Goal: Task Accomplishment & Management: Complete application form

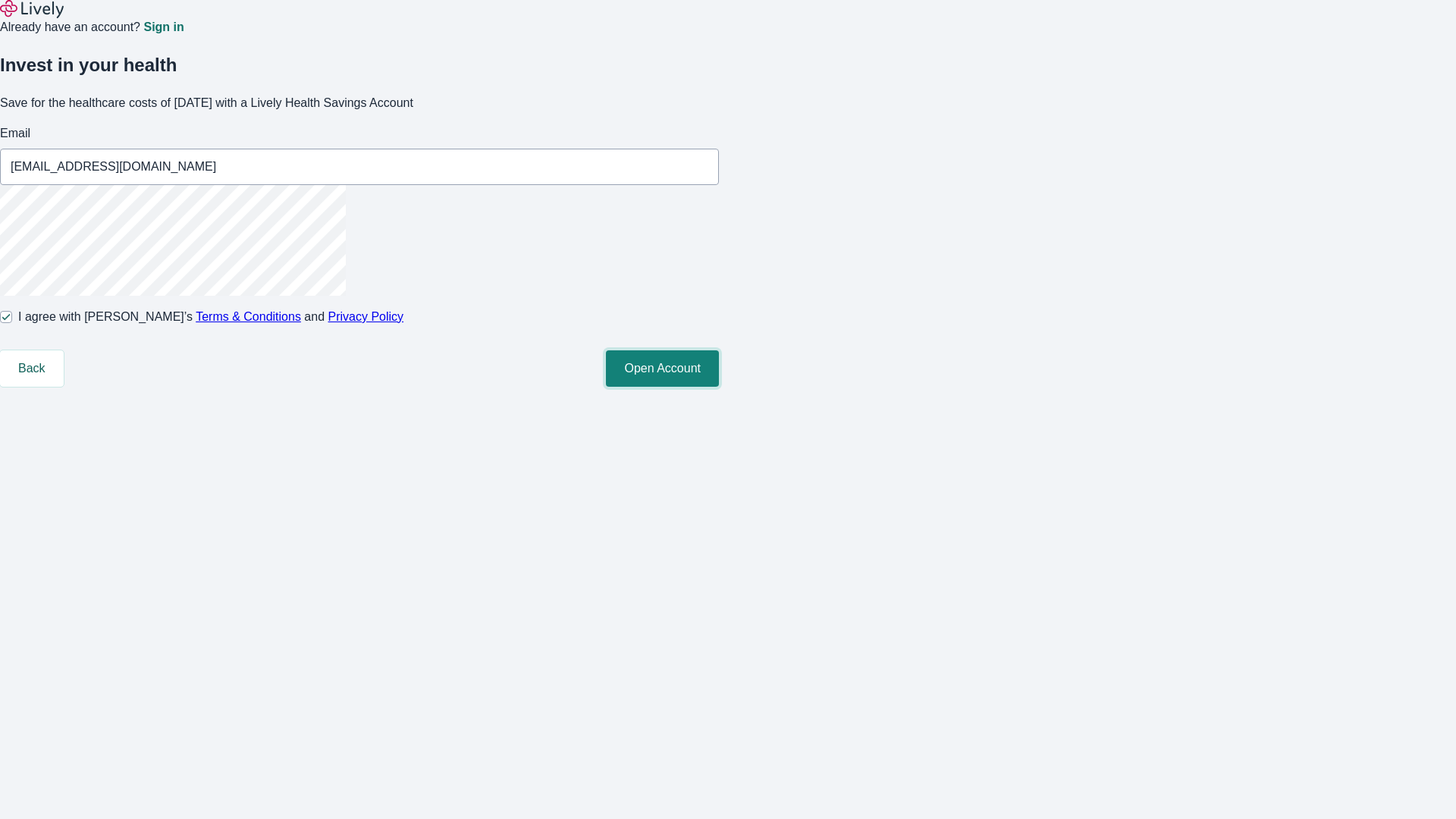
click at [718, 387] on button "Open Account" at bounding box center [662, 368] width 113 height 37
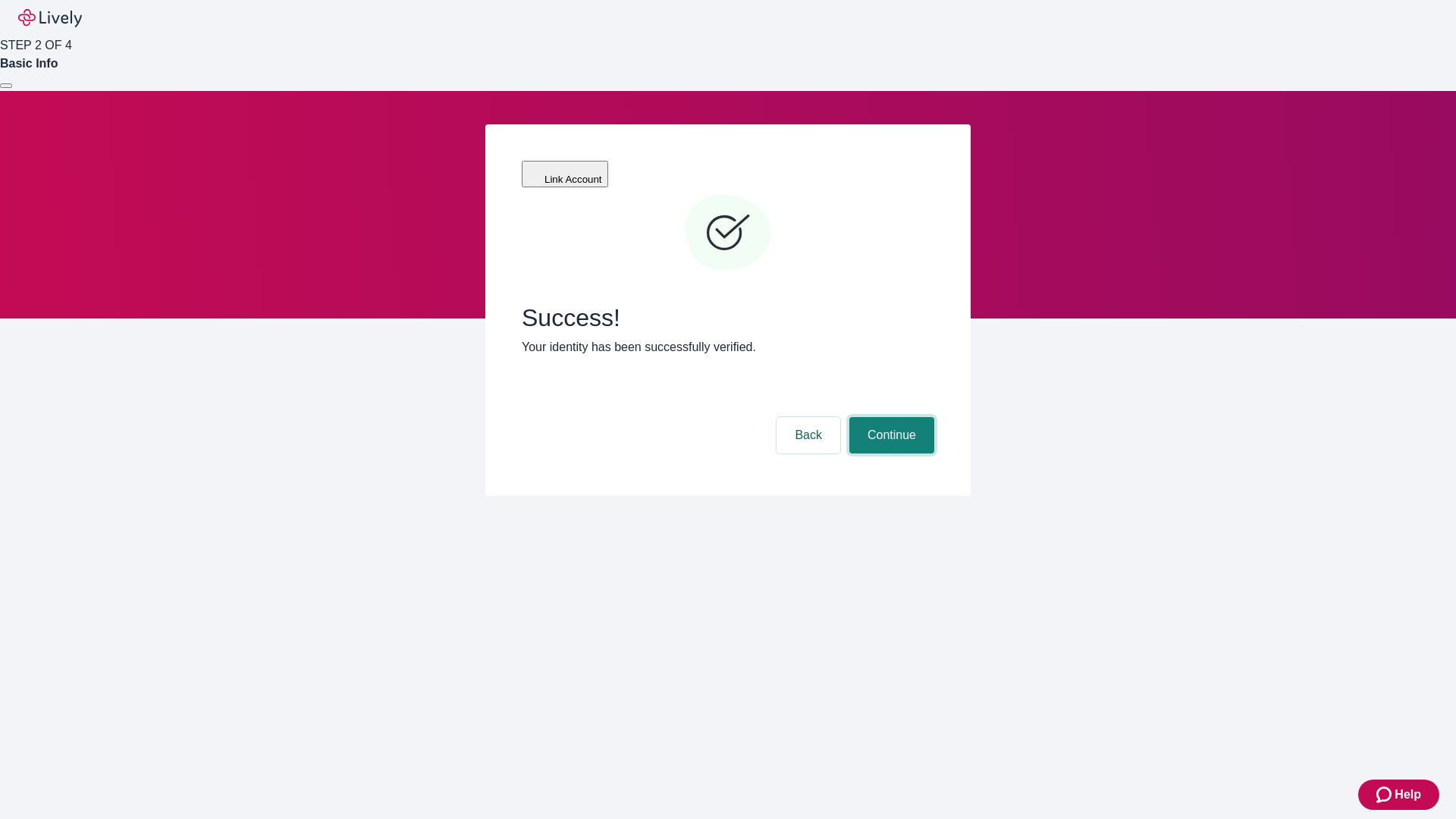
click at [889, 417] on button "Continue" at bounding box center [892, 435] width 85 height 37
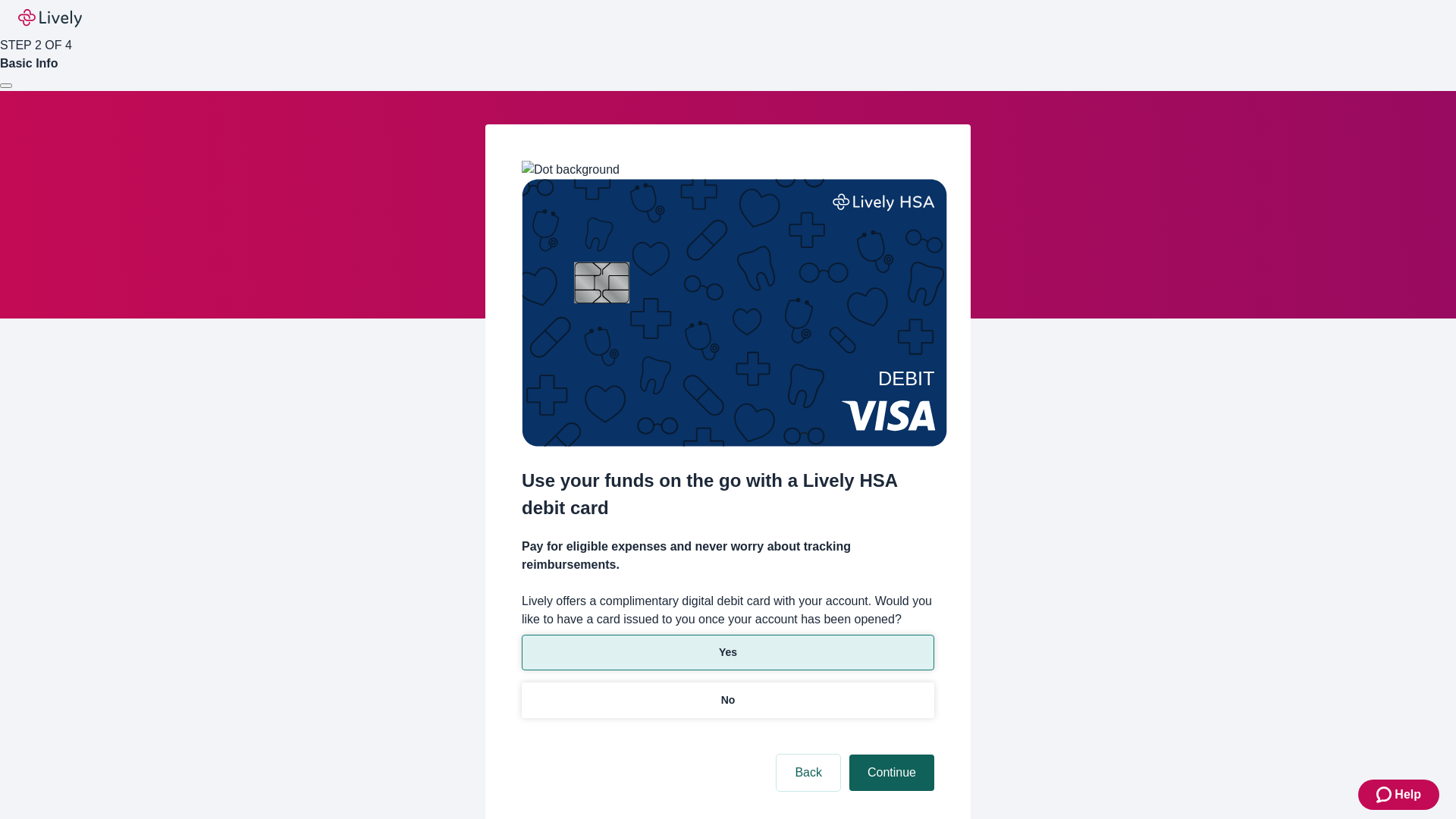
click at [727, 644] on p "Yes" at bounding box center [727, 652] width 18 height 16
click at [889, 754] on button "Continue" at bounding box center [892, 773] width 85 height 37
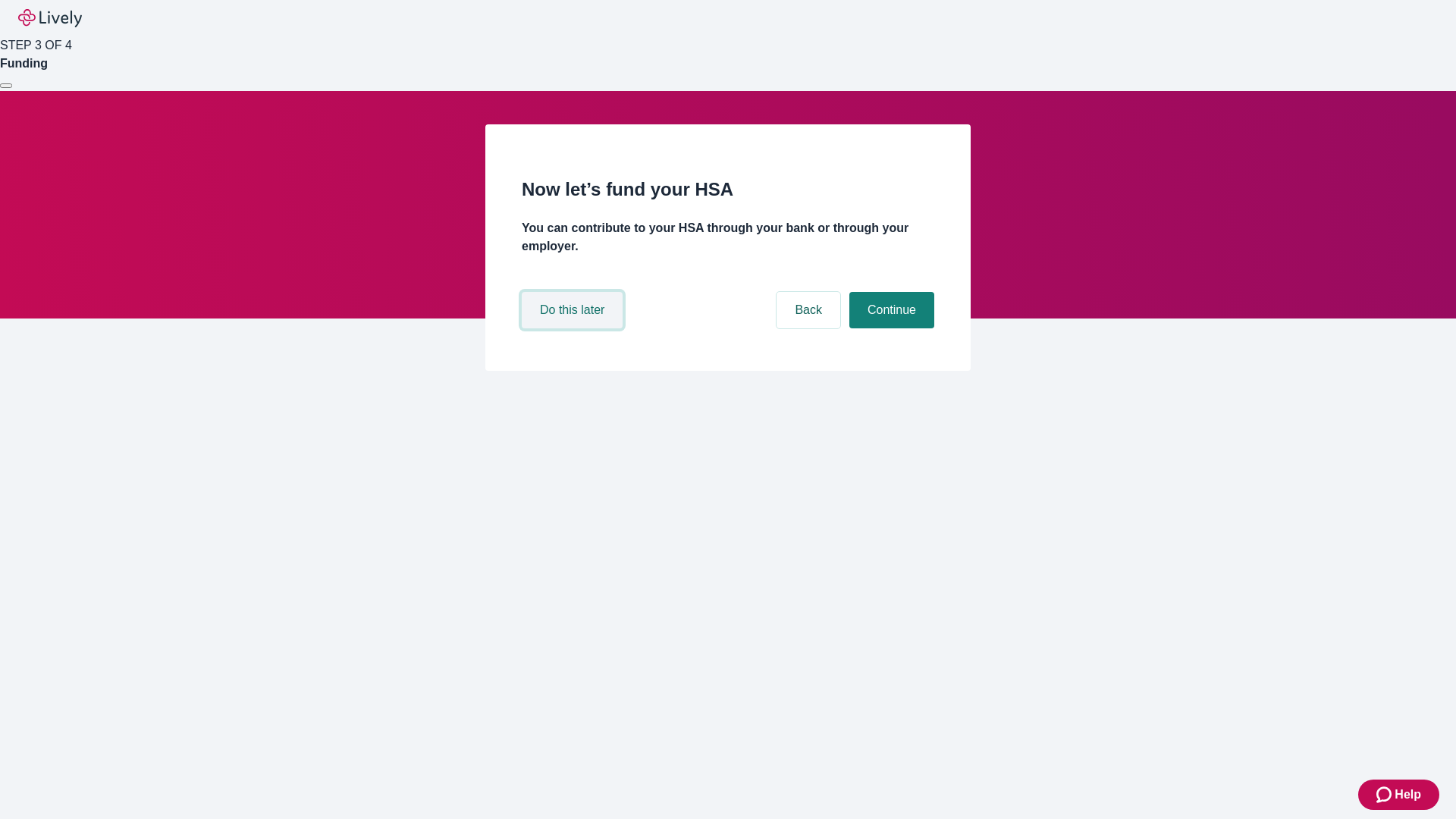
click at [574, 328] on button "Do this later" at bounding box center [572, 310] width 101 height 37
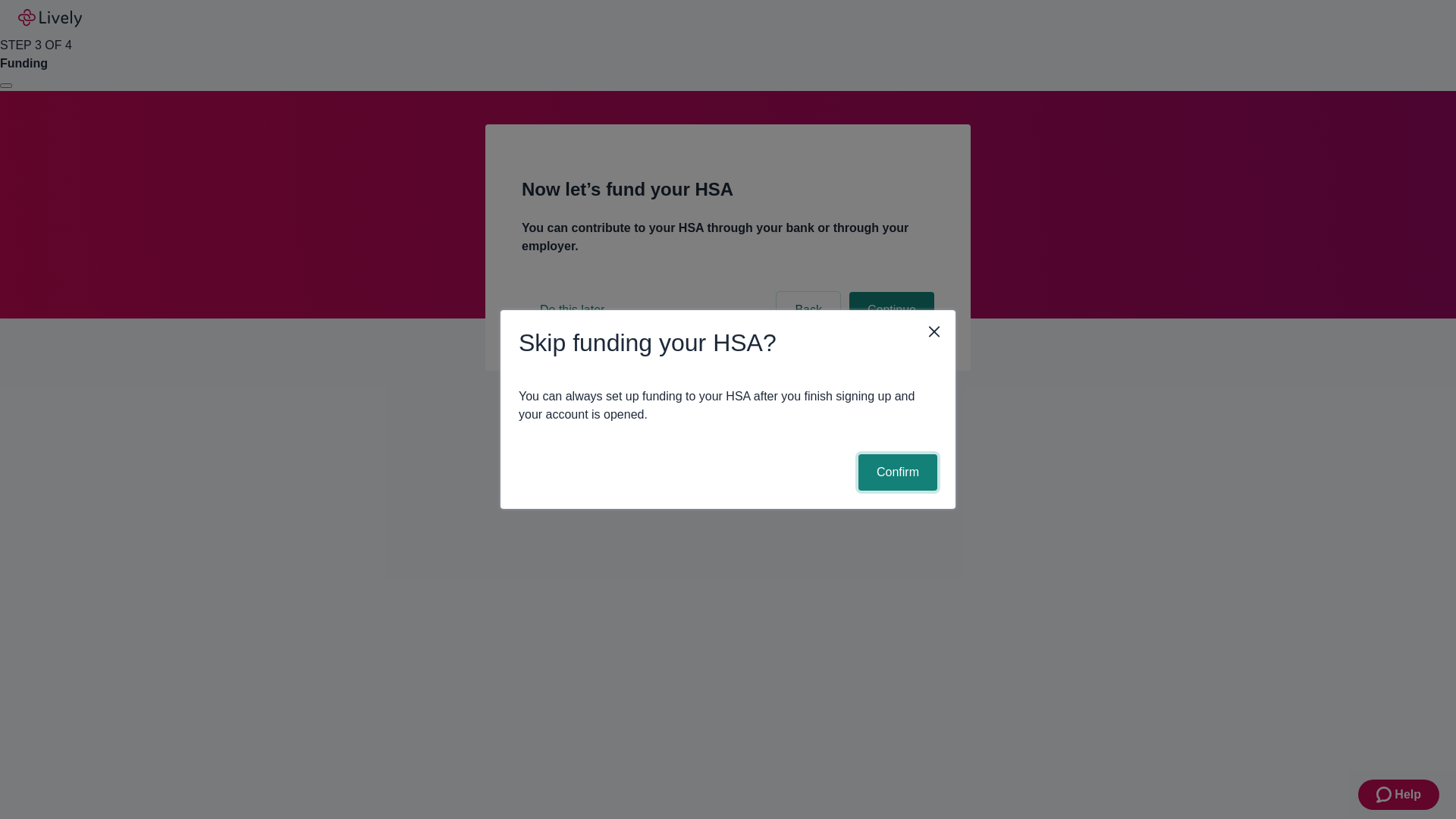
click at [895, 472] on button "Confirm" at bounding box center [897, 472] width 79 height 37
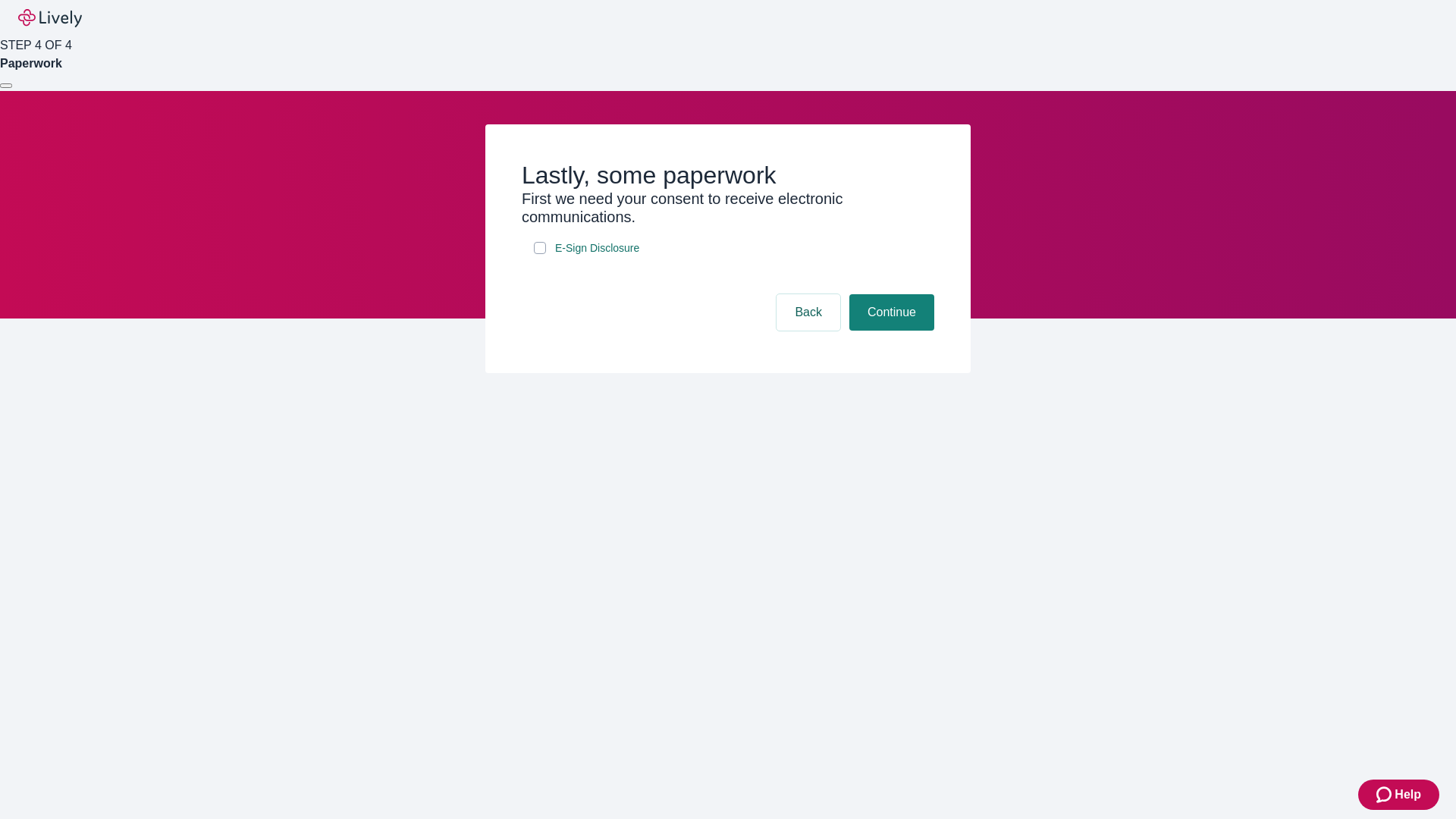
click at [539, 254] on input "E-Sign Disclosure" at bounding box center [539, 248] width 12 height 12
checkbox input "true"
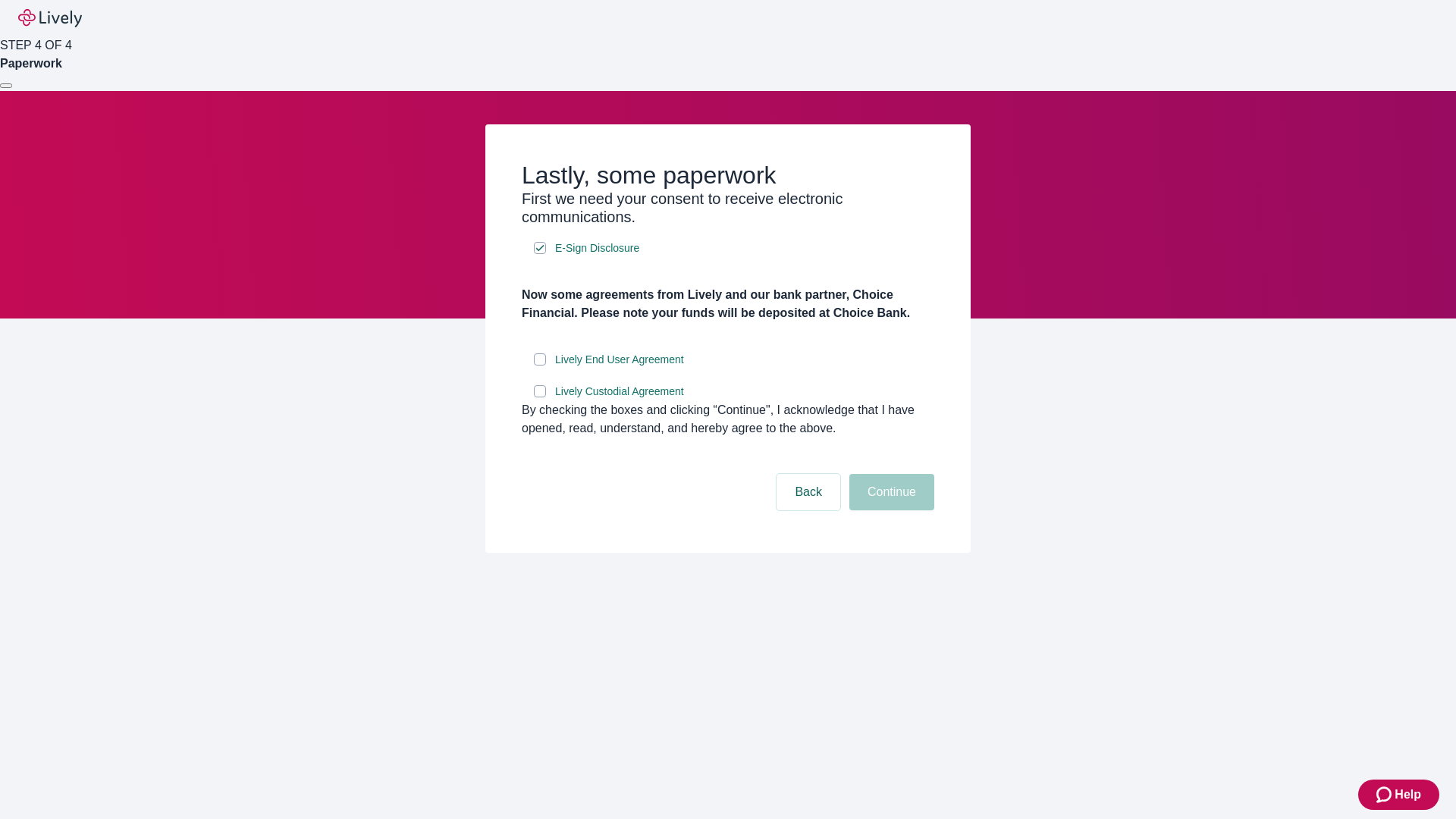
click at [539, 365] on input "Lively End User Agreement" at bounding box center [539, 359] width 12 height 12
checkbox input "true"
click at [539, 397] on input "Lively Custodial Agreement" at bounding box center [539, 391] width 12 height 12
checkbox input "true"
click at [889, 510] on button "Continue" at bounding box center [892, 492] width 85 height 37
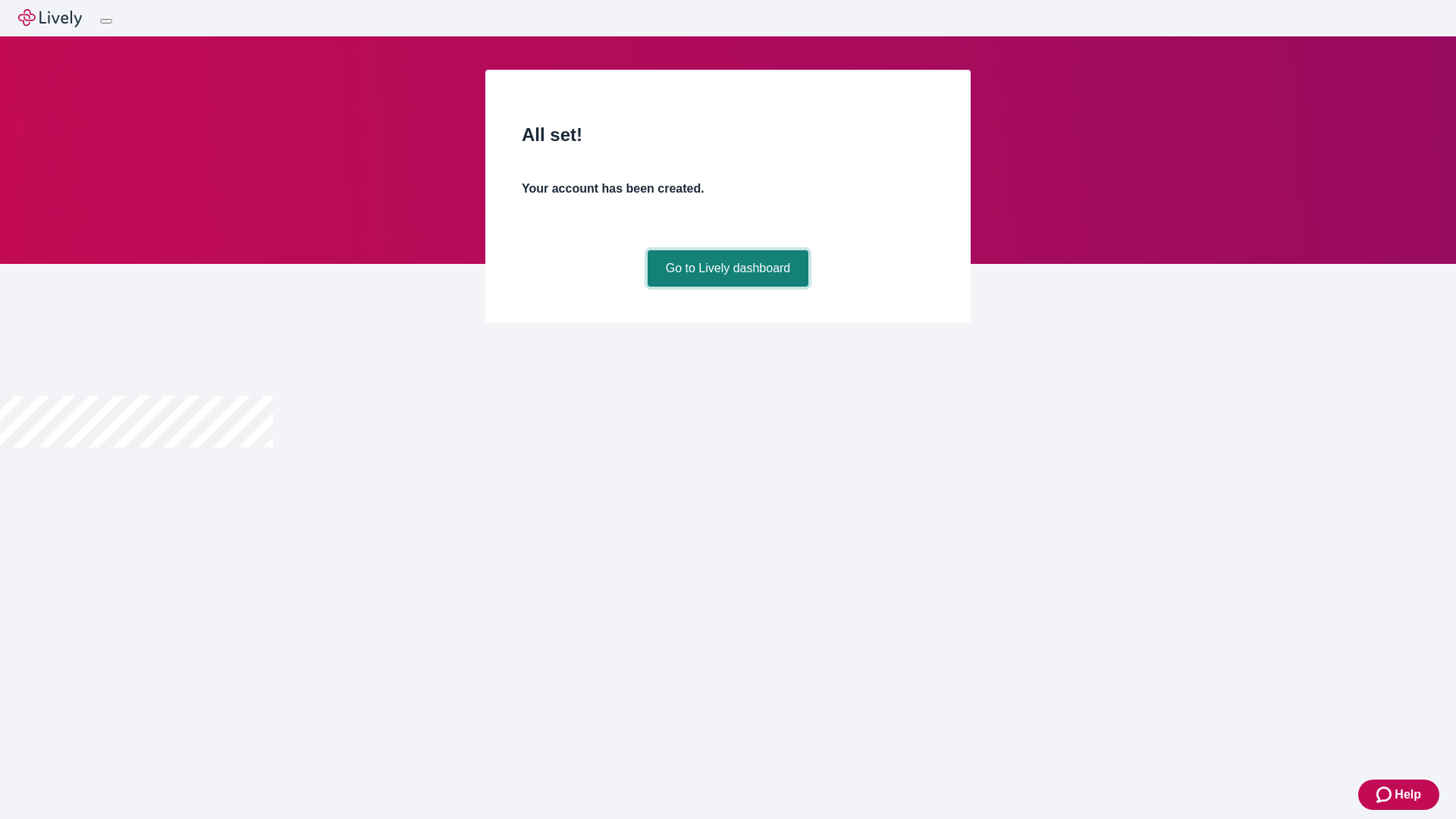
click at [727, 287] on link "Go to Lively dashboard" at bounding box center [728, 268] width 161 height 37
